Goal: Navigation & Orientation: Find specific page/section

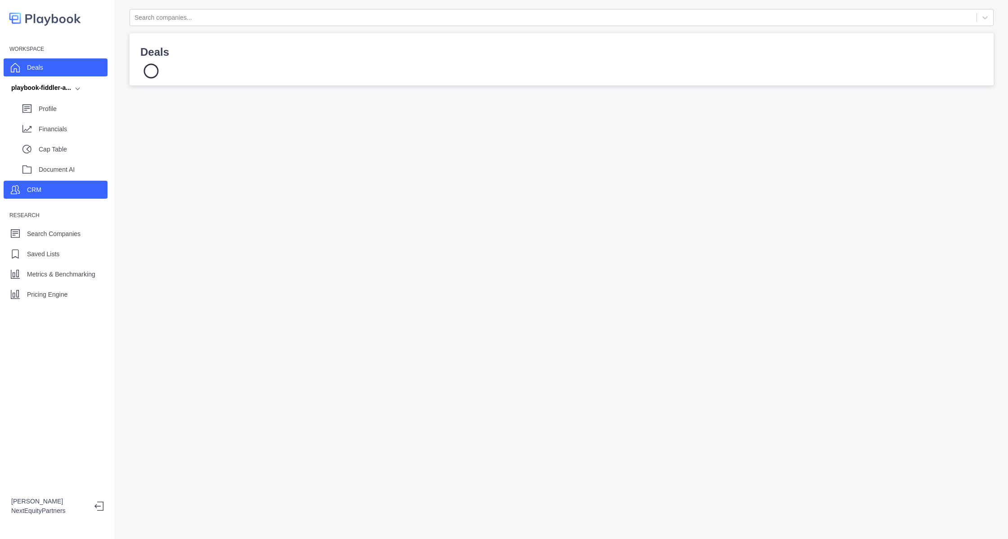
click at [41, 192] on div "CRM" at bounding box center [56, 190] width 104 height 18
click at [73, 188] on div "CRM" at bounding box center [56, 190] width 104 height 18
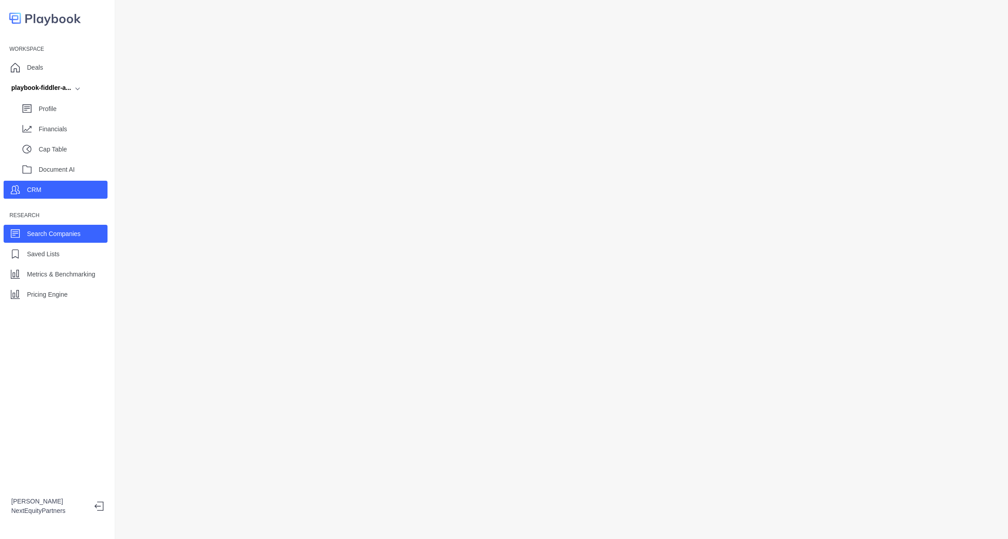
click at [68, 232] on p "Search Companies" at bounding box center [54, 233] width 54 height 9
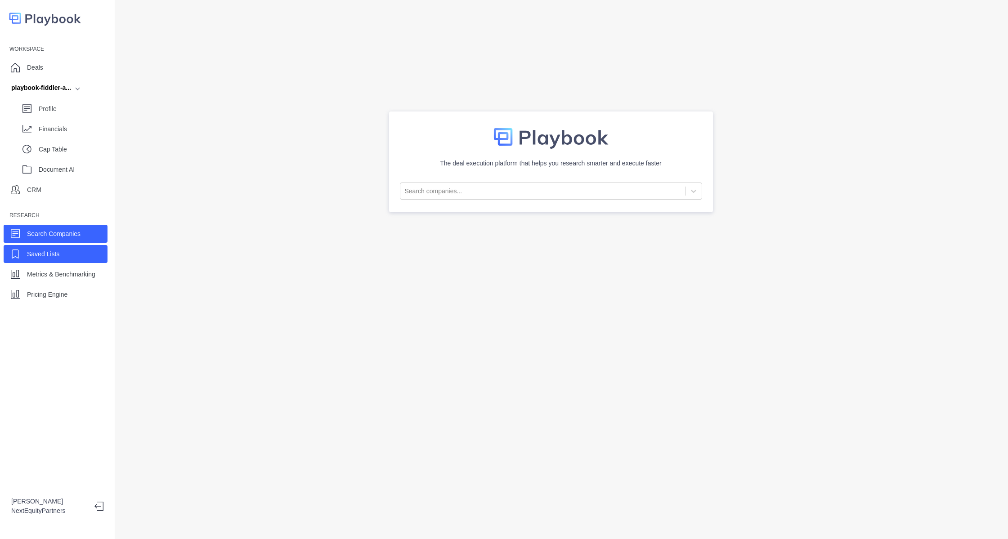
click at [69, 254] on div "Saved Lists" at bounding box center [56, 254] width 104 height 18
select select "Sight Machine Competitors"
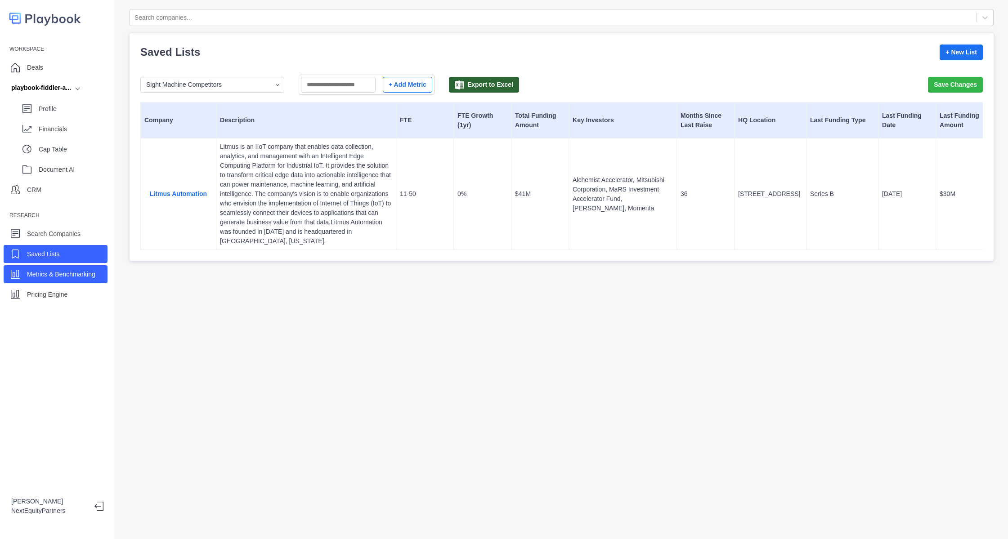
click at [71, 271] on p "Metrics & Benchmarking" at bounding box center [61, 274] width 68 height 9
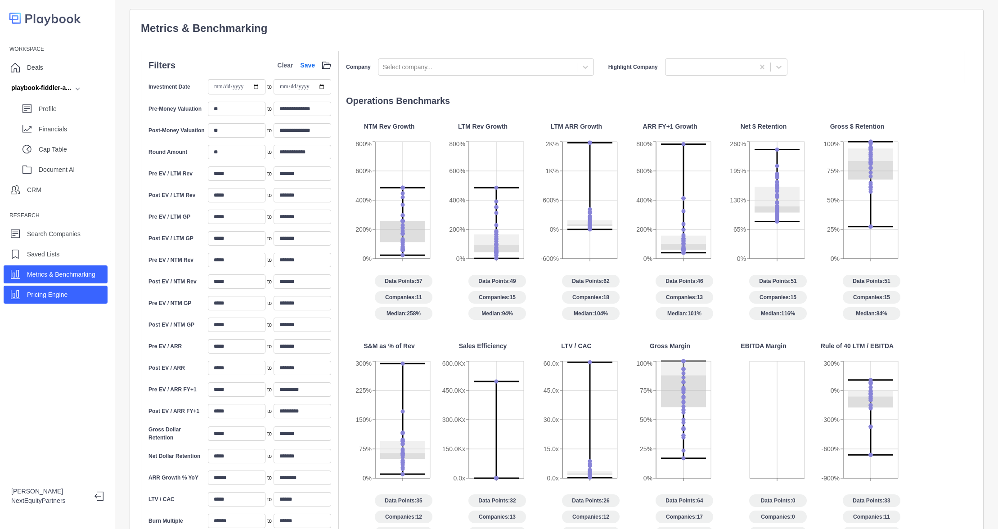
click at [66, 299] on p "Pricing Engine" at bounding box center [47, 294] width 40 height 9
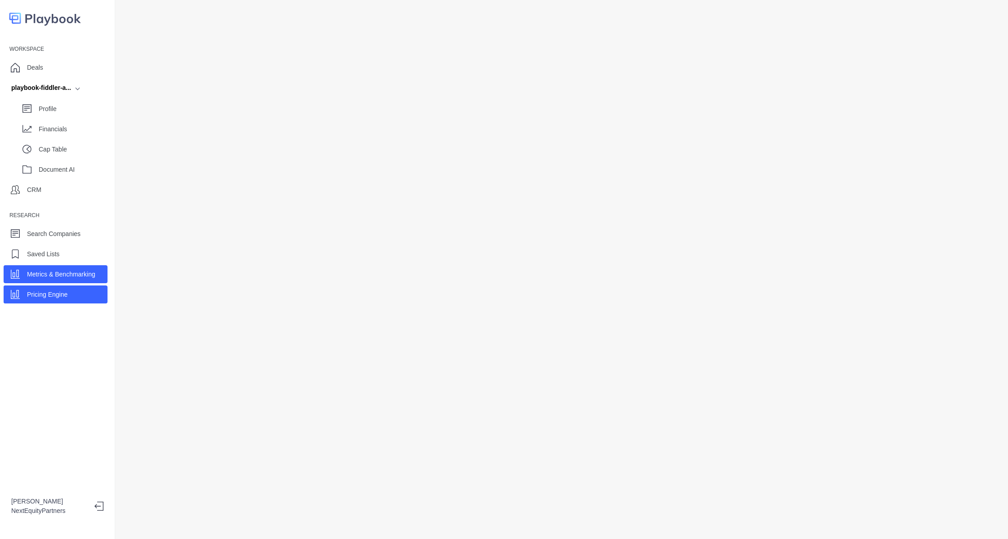
click at [48, 273] on p "Metrics & Benchmarking" at bounding box center [61, 274] width 68 height 9
click at [44, 303] on div "Pricing Engine" at bounding box center [56, 295] width 104 height 18
click at [29, 188] on p "CRM" at bounding box center [34, 189] width 14 height 9
